Goal: Transaction & Acquisition: Purchase product/service

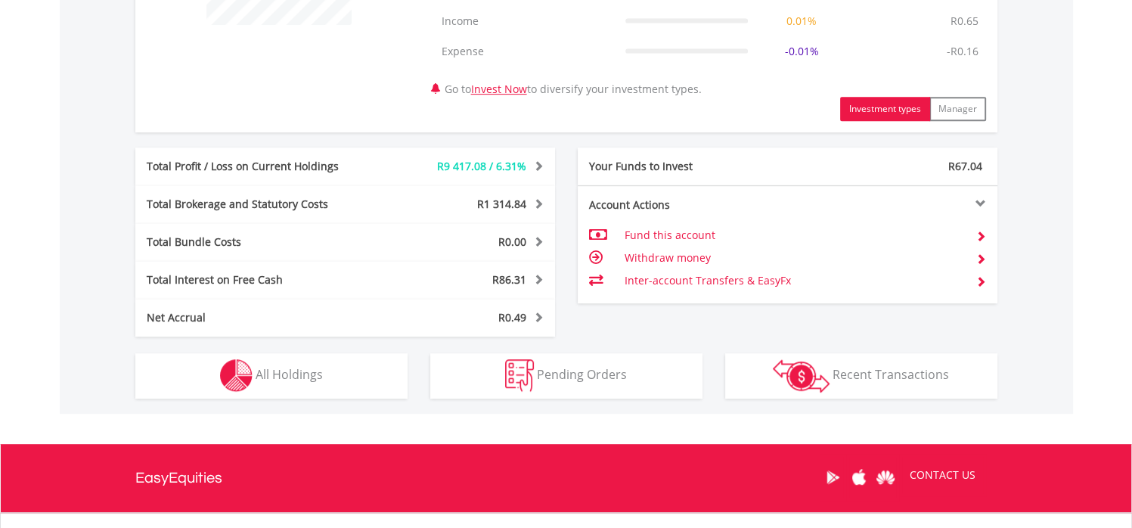
scroll to position [725, 0]
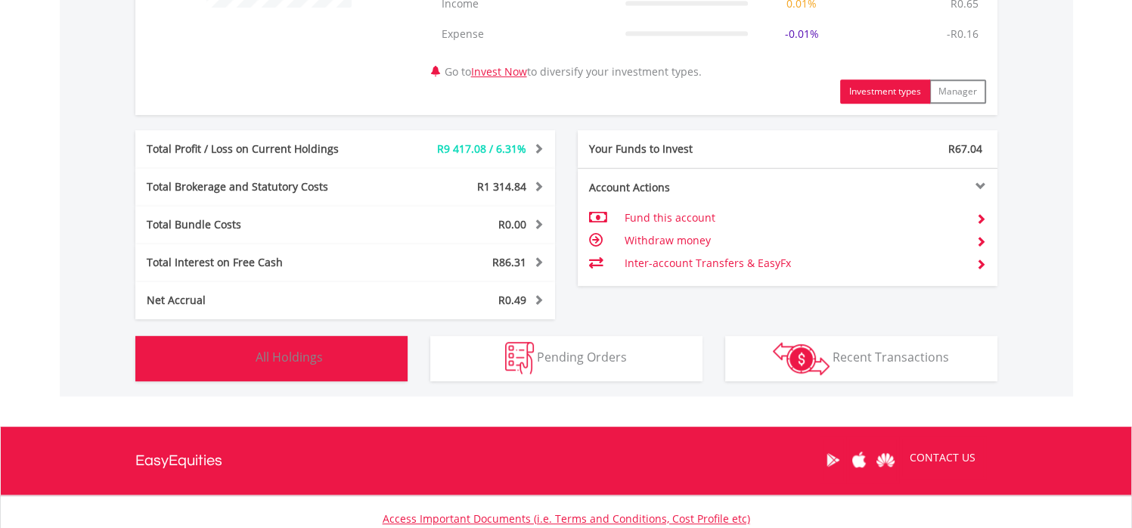
click at [381, 346] on button "Holdings All Holdings" at bounding box center [271, 358] width 272 height 45
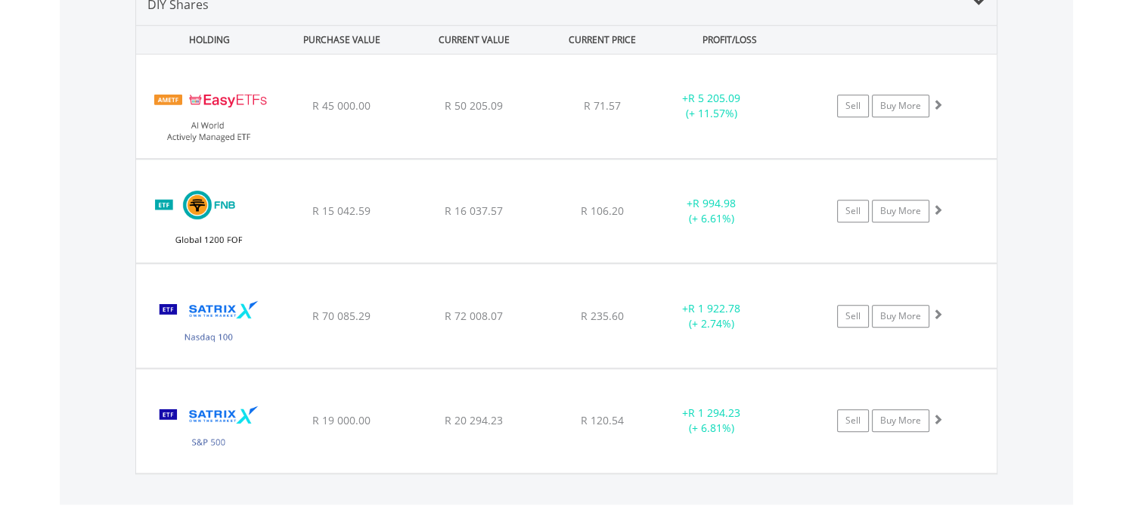
scroll to position [1173, 0]
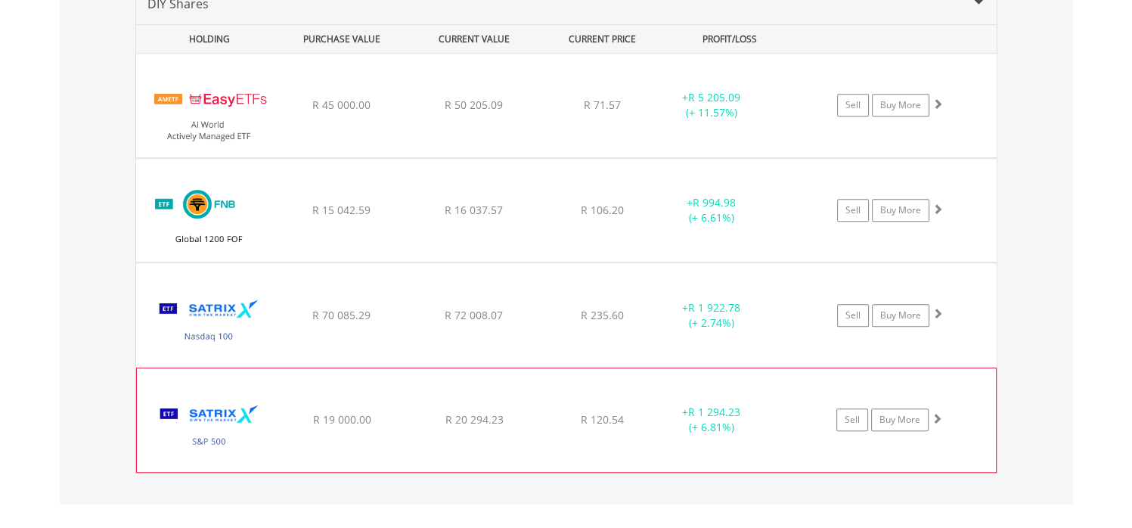
click at [541, 157] on div "﻿ Satrix S&P 500 ETF R 19 000.00 R 20 294.23 R 120.54 + R 1 294.23 (+ 6.81%) Se…" at bounding box center [566, 106] width 860 height 104
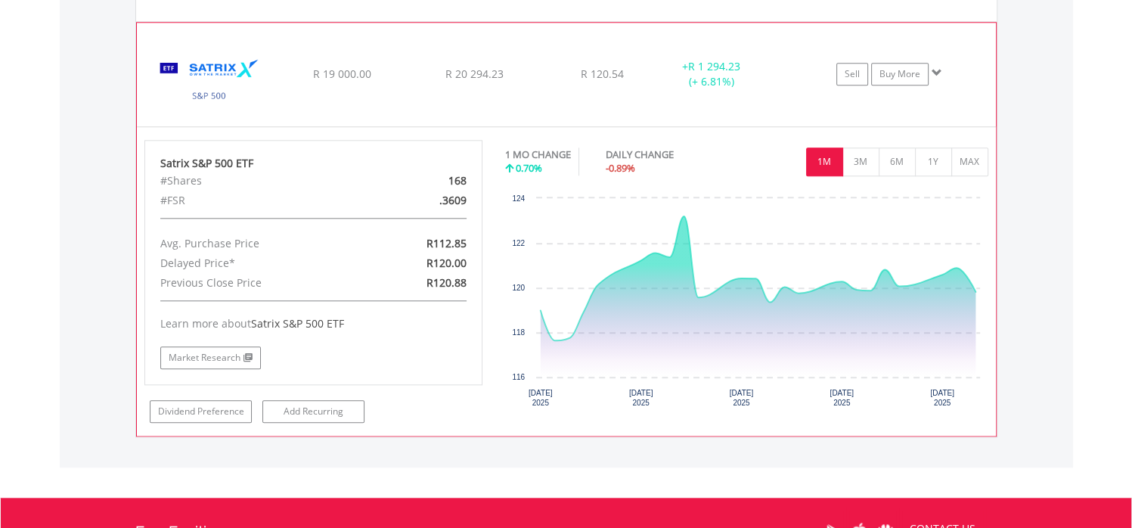
scroll to position [1519, 0]
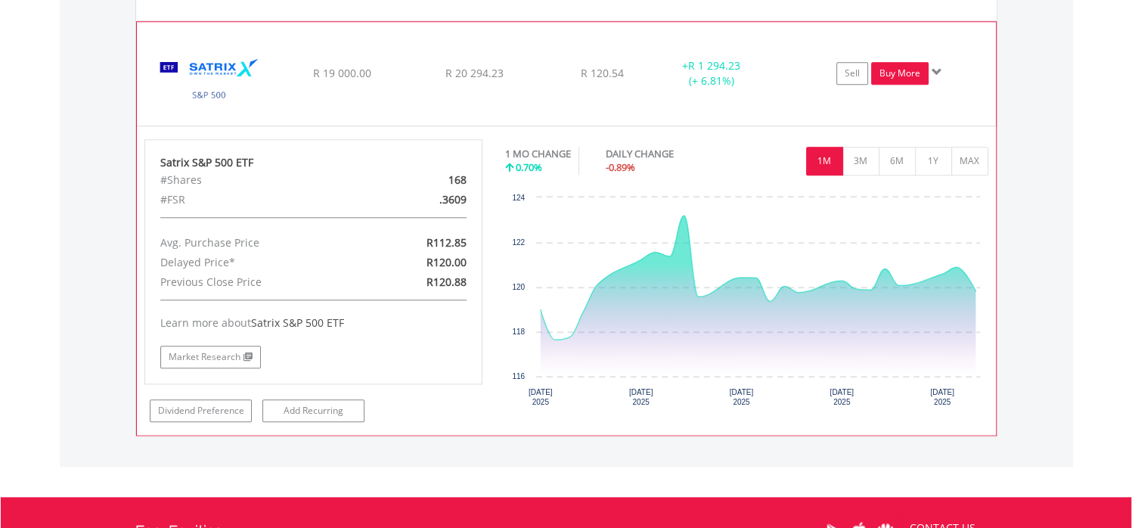
click at [892, 65] on link "Buy More" at bounding box center [899, 73] width 57 height 23
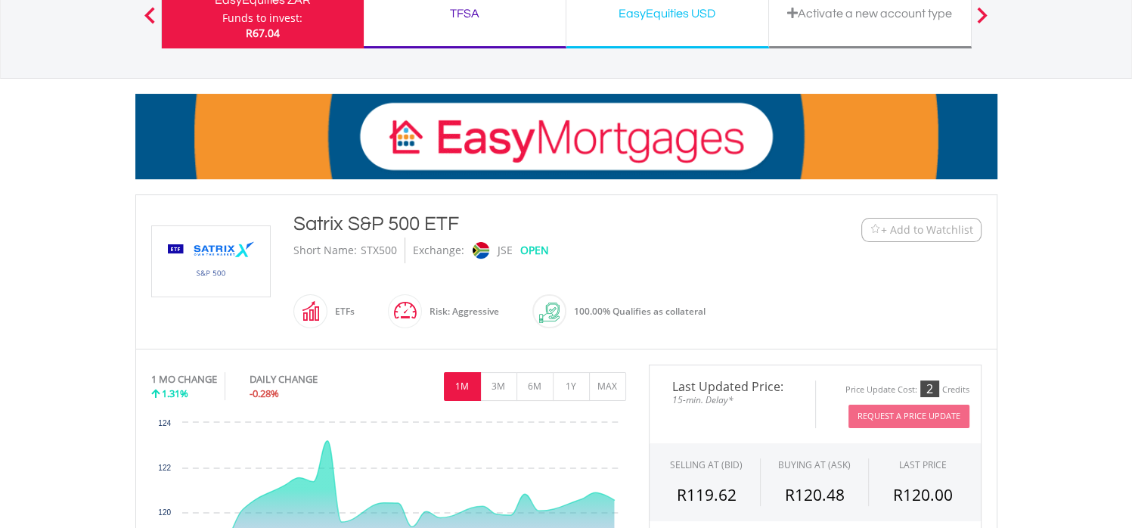
scroll to position [100, 0]
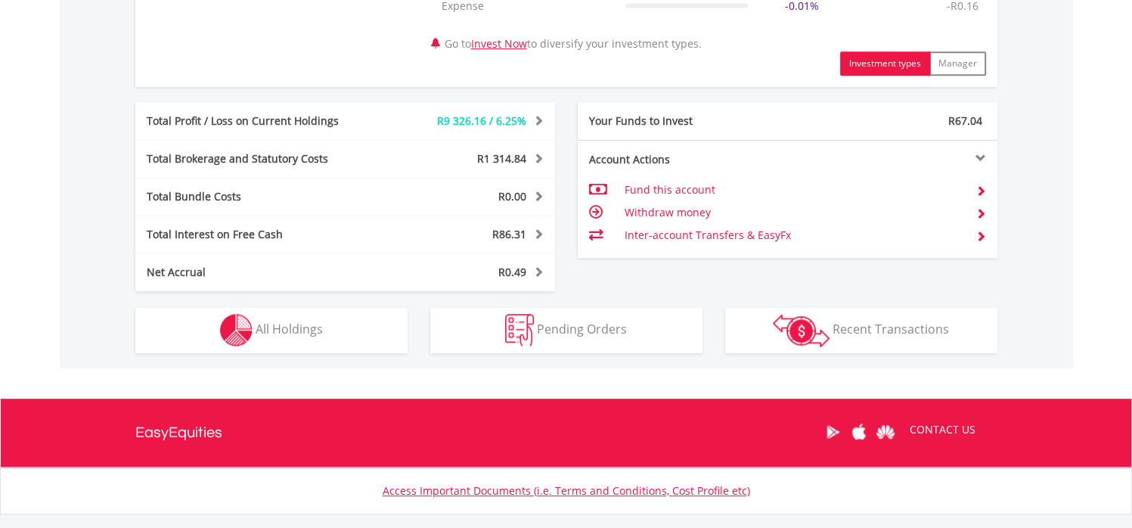
scroll to position [783, 0]
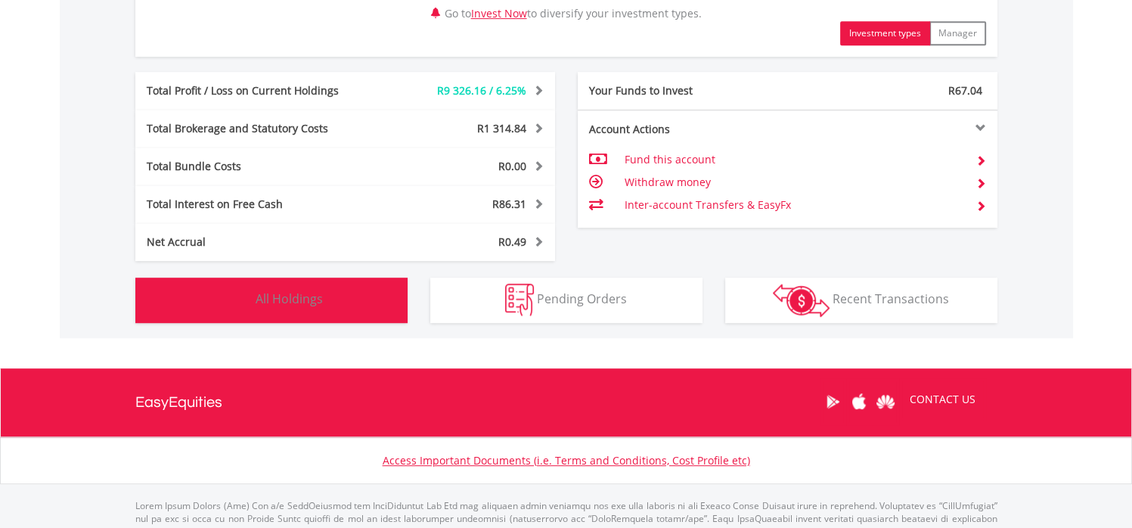
click at [349, 293] on button "Holdings All Holdings" at bounding box center [271, 299] width 272 height 45
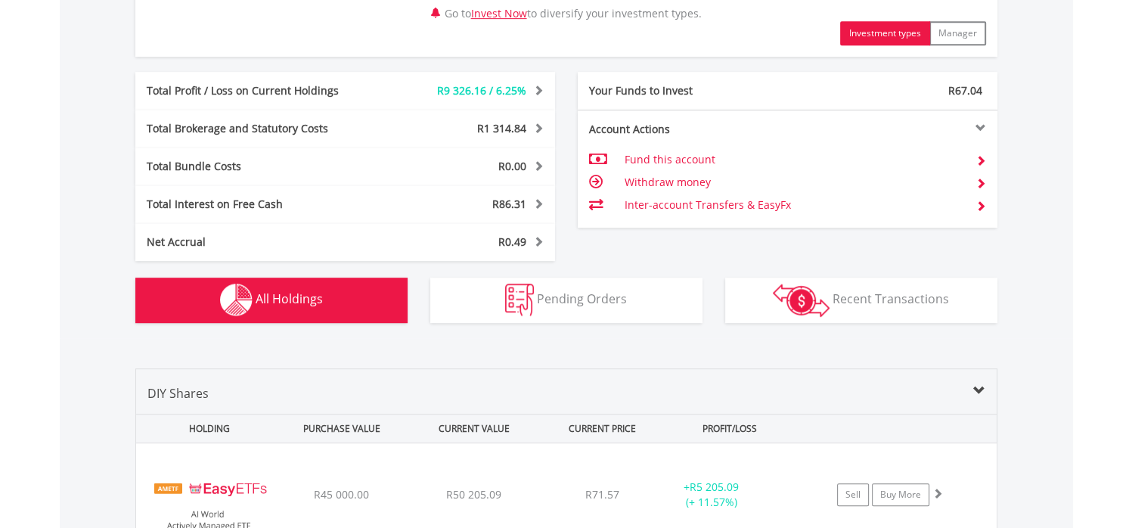
scroll to position [1150, 0]
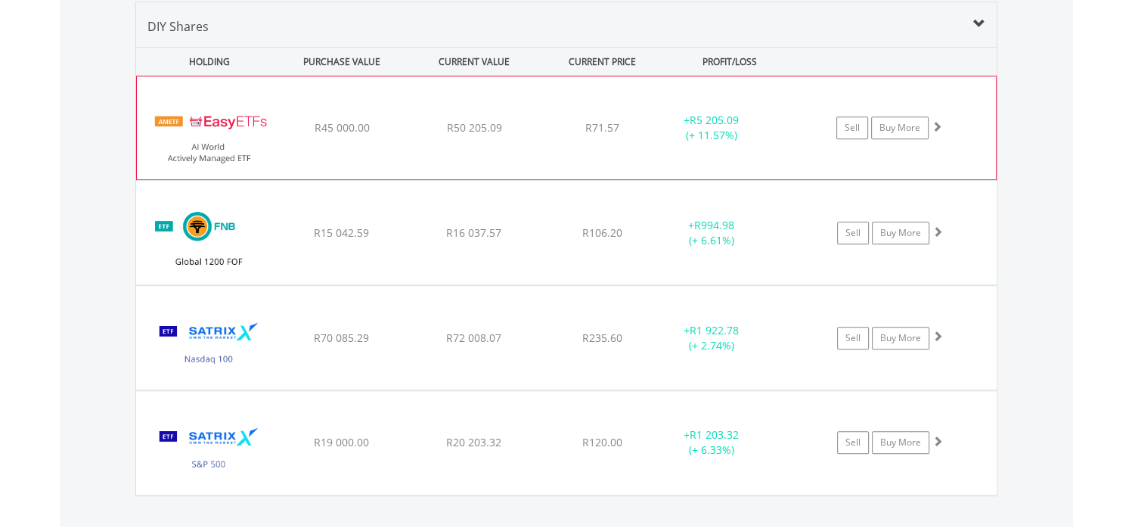
click at [463, 161] on div "﻿ EasyETFs AI World Actively Managed ETF R45 000.00 R50 205.09 R71.57 + R5 205.…" at bounding box center [566, 127] width 859 height 103
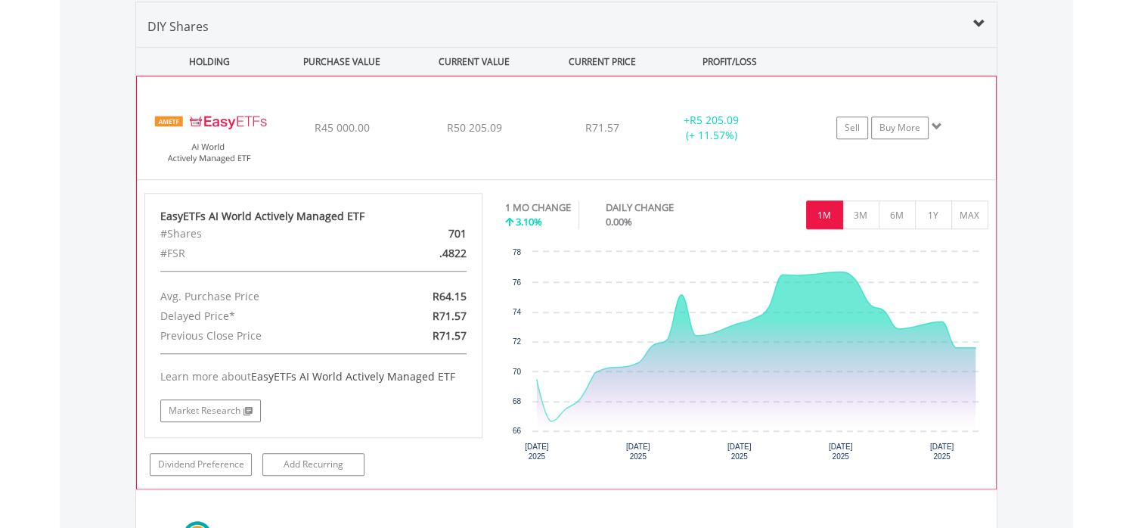
click at [470, 131] on span "R50 205.09" at bounding box center [473, 127] width 55 height 14
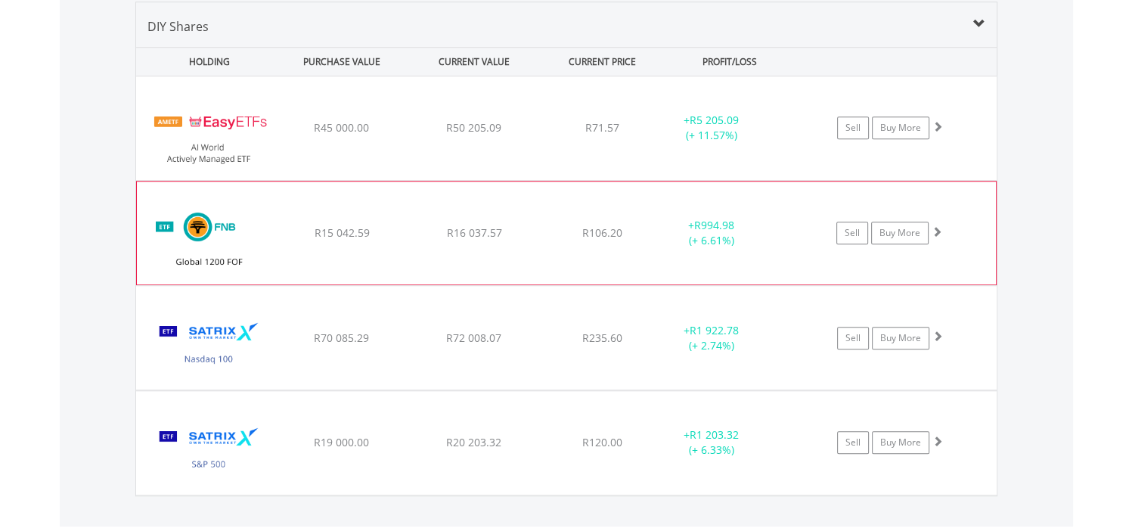
click at [462, 180] on div "﻿ FNB Global 1200 Equity Fund of Funds ETF R15 042.59 R16 037.57 R106.20 + R994…" at bounding box center [566, 128] width 860 height 104
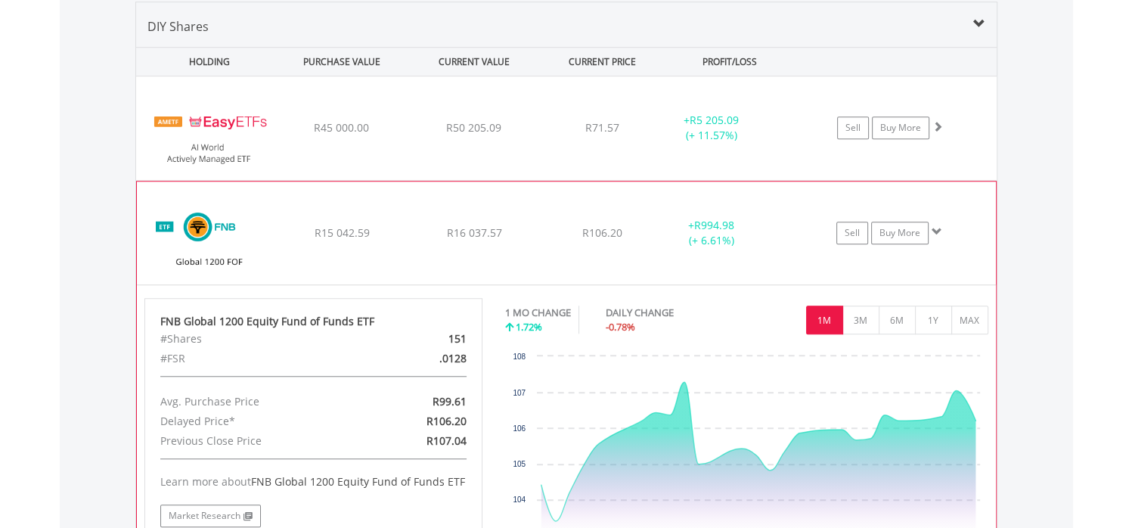
click at [462, 180] on div "﻿ FNB Global 1200 Equity Fund of Funds ETF R15 042.59 R16 037.57 R106.20 + R994…" at bounding box center [566, 128] width 860 height 104
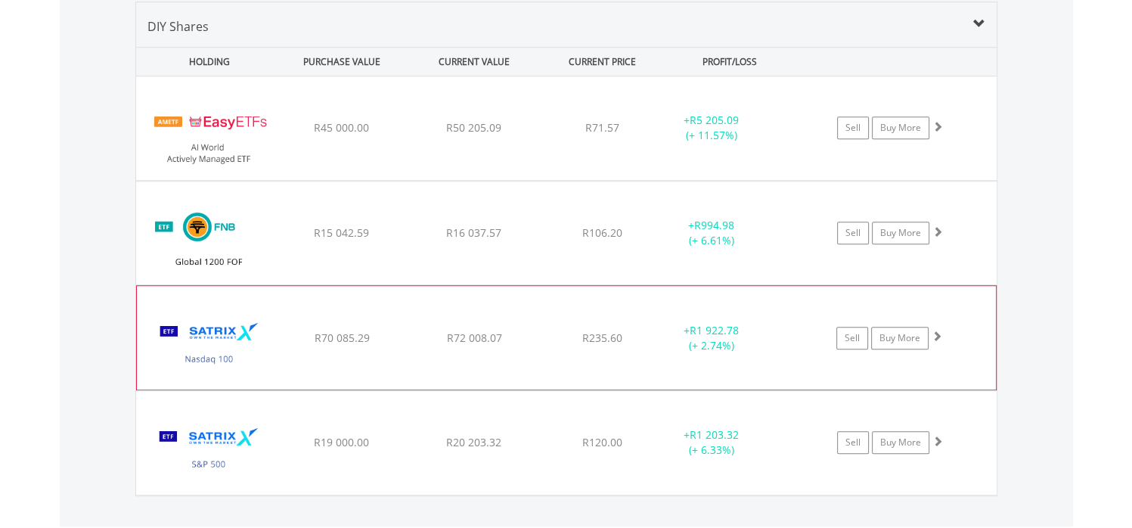
click at [469, 135] on span "R72 008.07" at bounding box center [473, 127] width 55 height 14
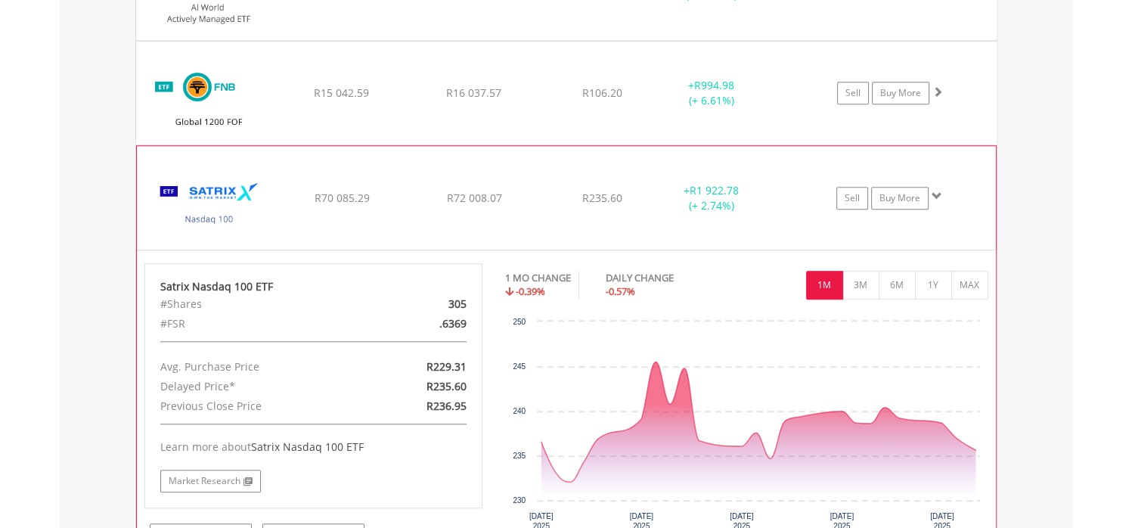
scroll to position [1291, 0]
click at [862, 284] on button "3M" at bounding box center [860, 283] width 37 height 29
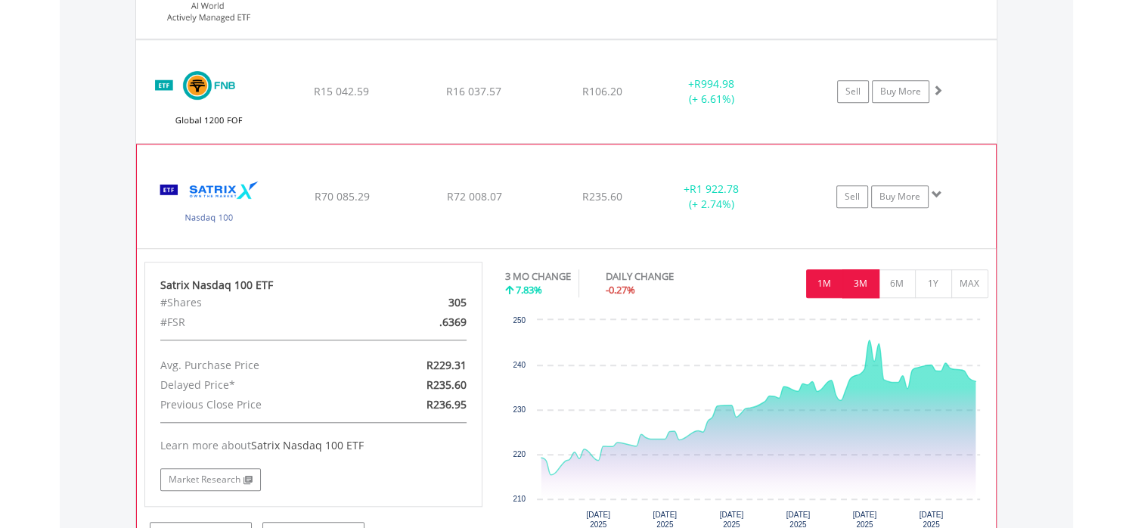
click at [829, 281] on button "1M" at bounding box center [824, 283] width 37 height 29
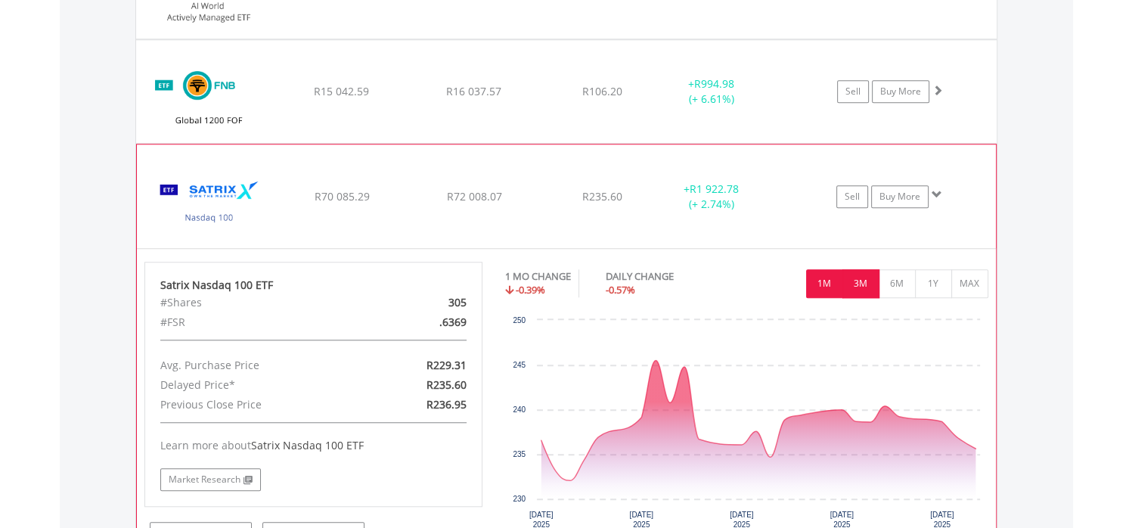
click at [869, 289] on button "3M" at bounding box center [860, 283] width 37 height 29
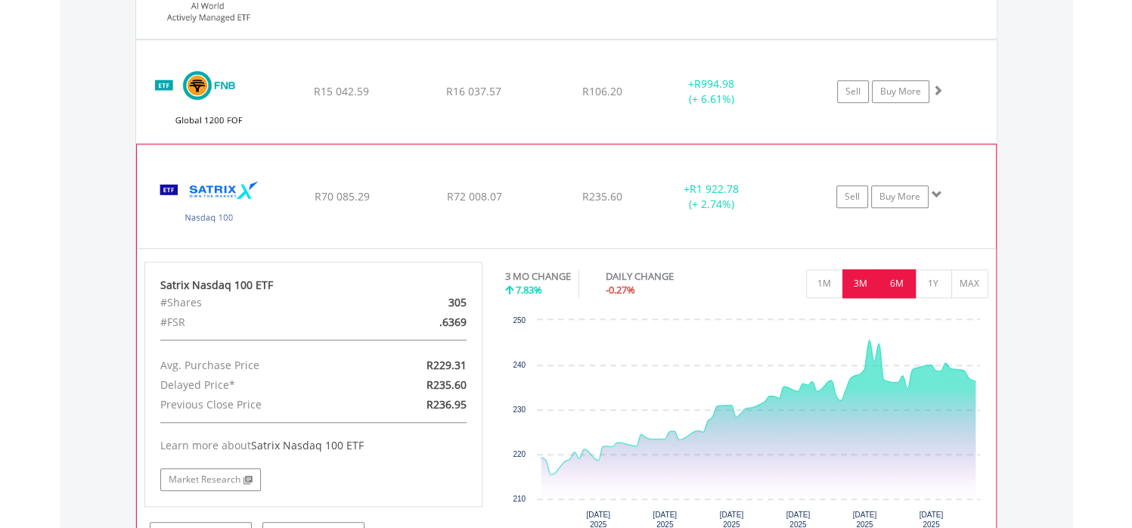
click at [900, 286] on button "6M" at bounding box center [897, 283] width 37 height 29
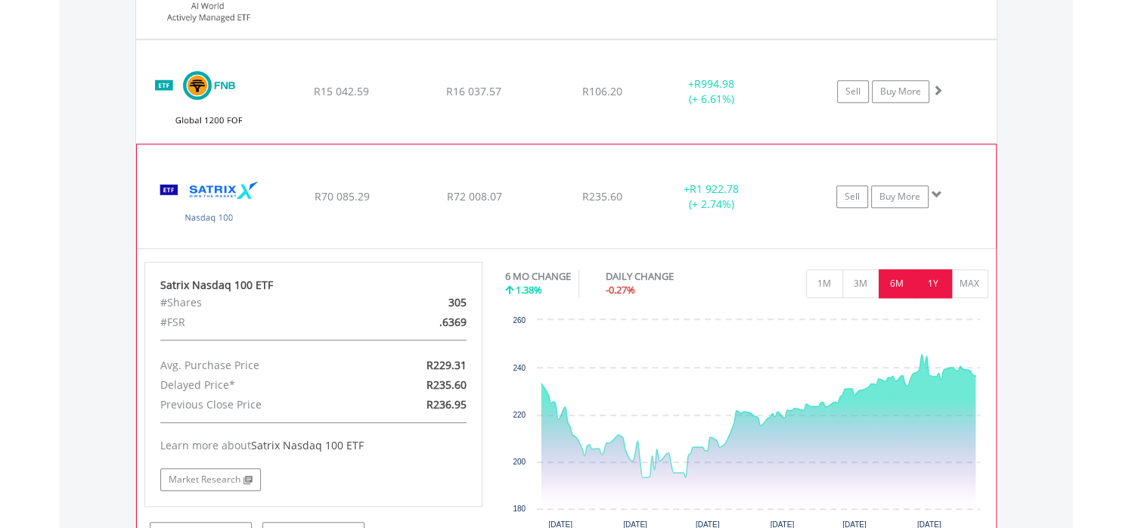
click at [922, 285] on button "1Y" at bounding box center [933, 283] width 37 height 29
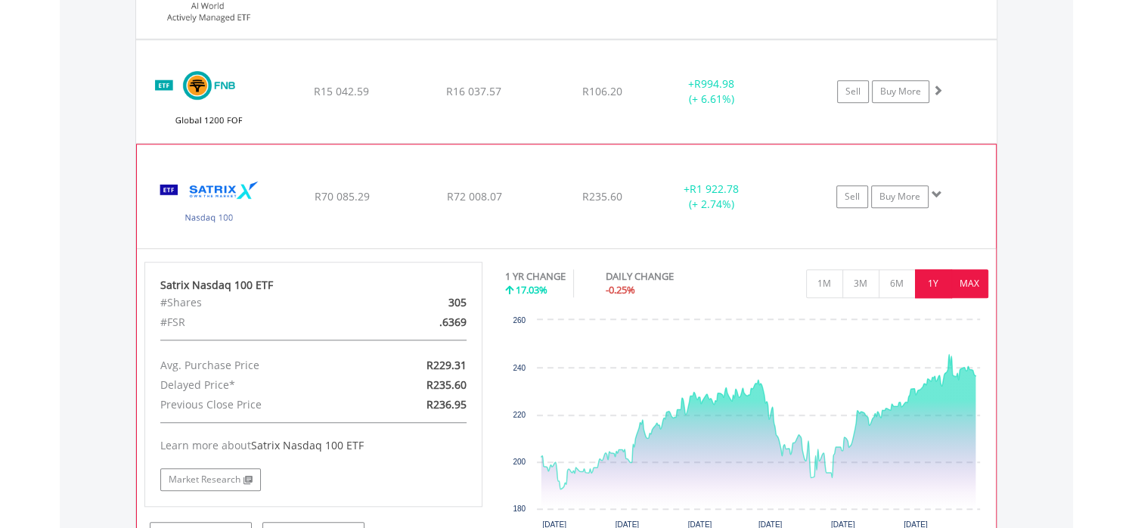
click at [965, 283] on button "MAX" at bounding box center [969, 283] width 37 height 29
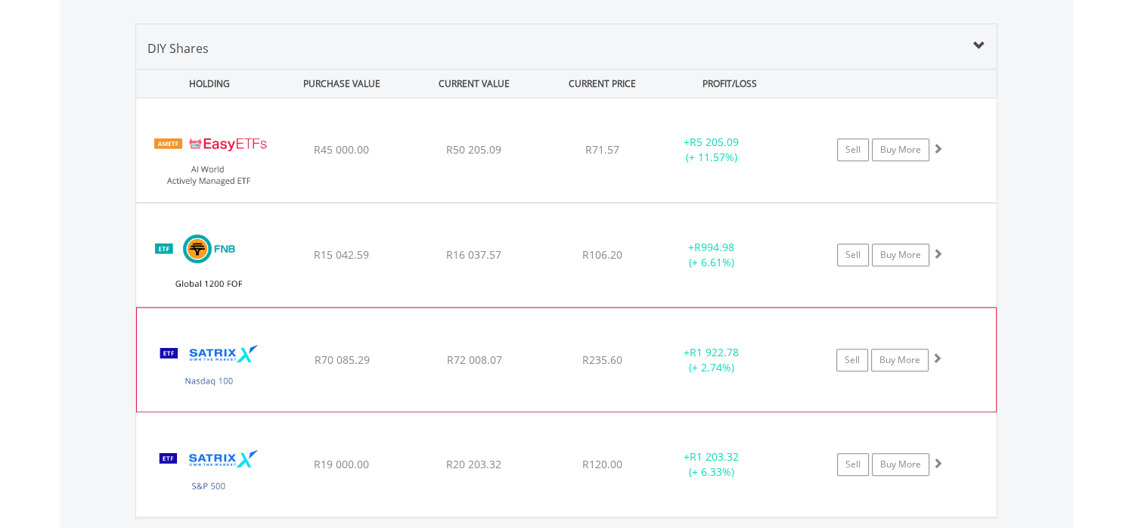
scroll to position [1128, 0]
